Goal: Information Seeking & Learning: Learn about a topic

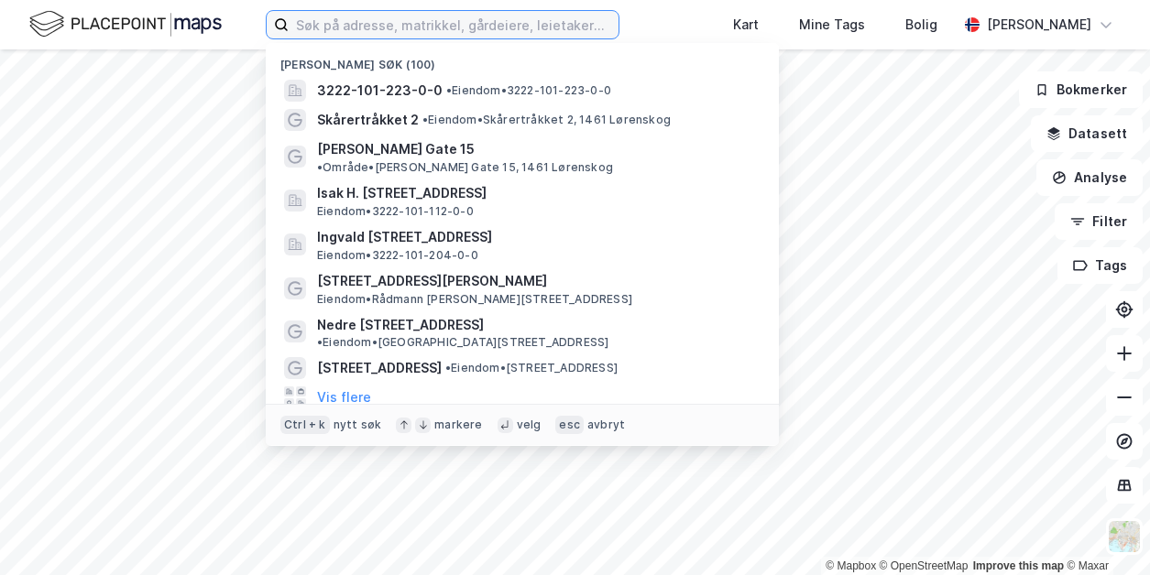
click at [454, 24] on input at bounding box center [454, 24] width 330 height 27
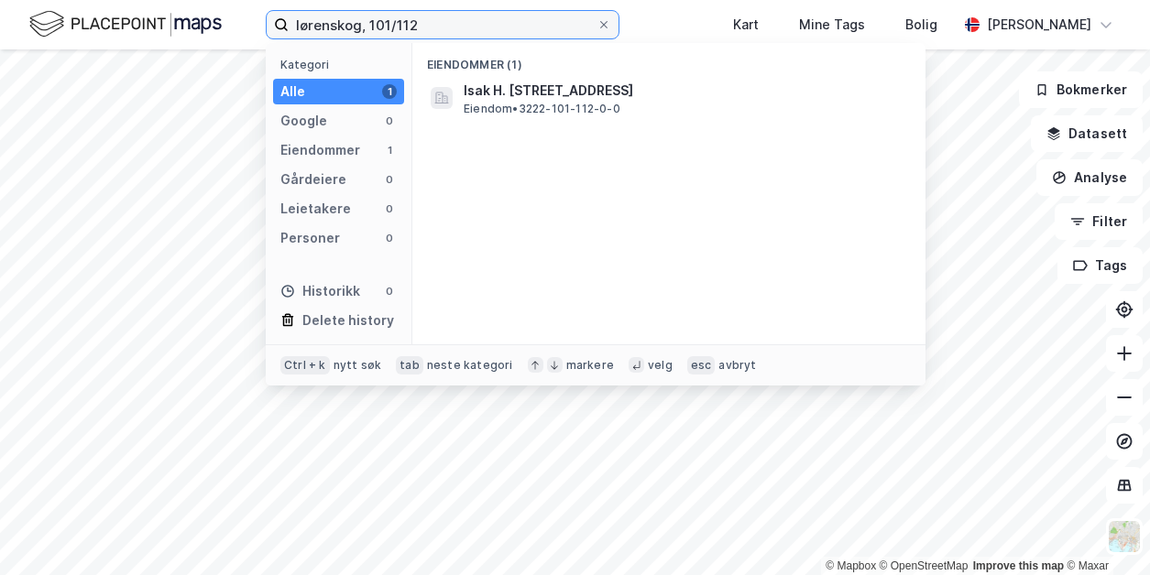
type input "lørenskog, 101/112"
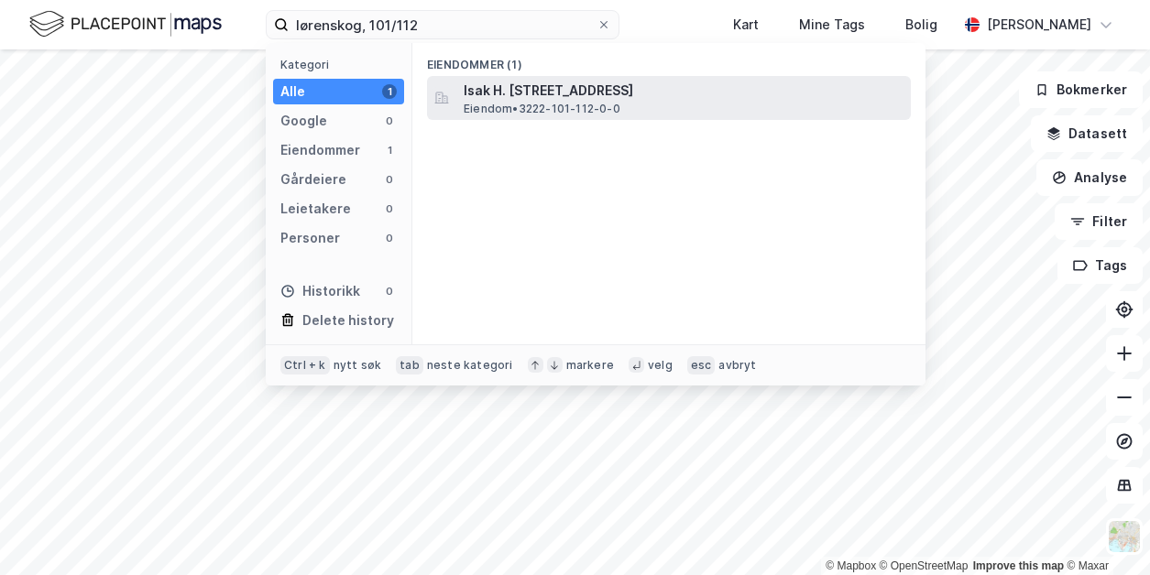
click at [523, 114] on span "Eiendom • 3222-101-112-0-0" at bounding box center [542, 109] width 157 height 15
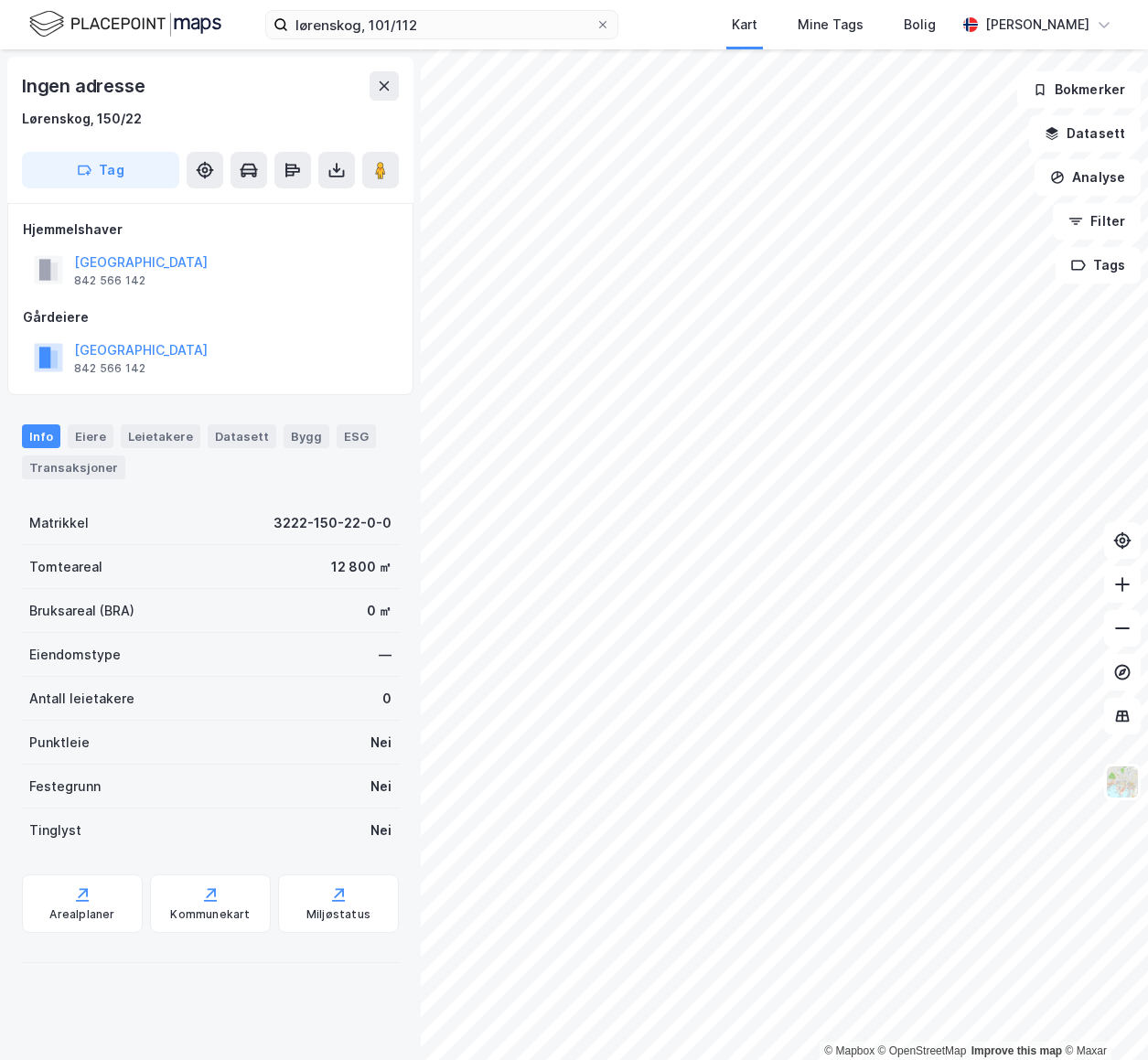
click at [230, 574] on div "Ingen adresse [GEOGRAPHIC_DATA], 150/22 Tag Hjemmelshaver LØRENSKOG KOMMUNE 842…" at bounding box center [211, 554] width 421 height 1011
